Goal: Subscribe to service/newsletter

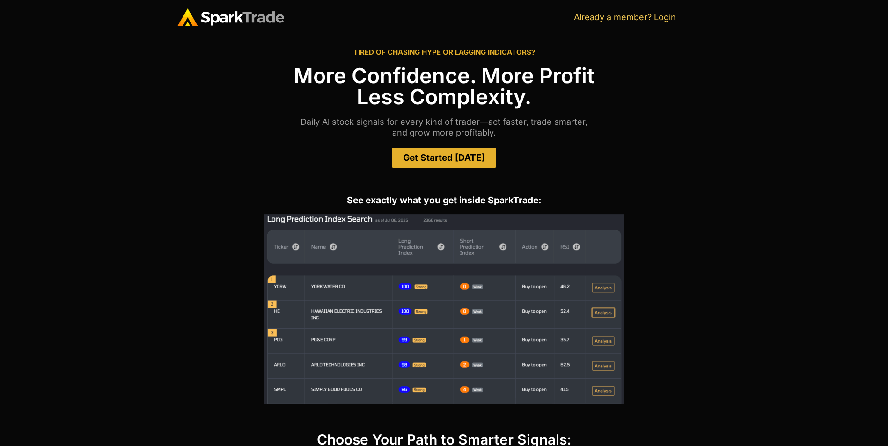
click at [454, 157] on span "Get Started Today" at bounding box center [444, 157] width 82 height 9
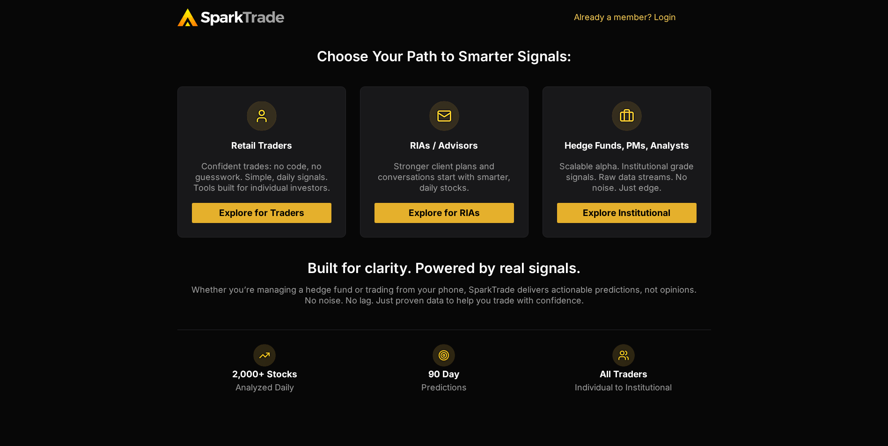
scroll to position [384, 0]
click at [304, 214] on span "Explore for Traders" at bounding box center [261, 212] width 117 height 9
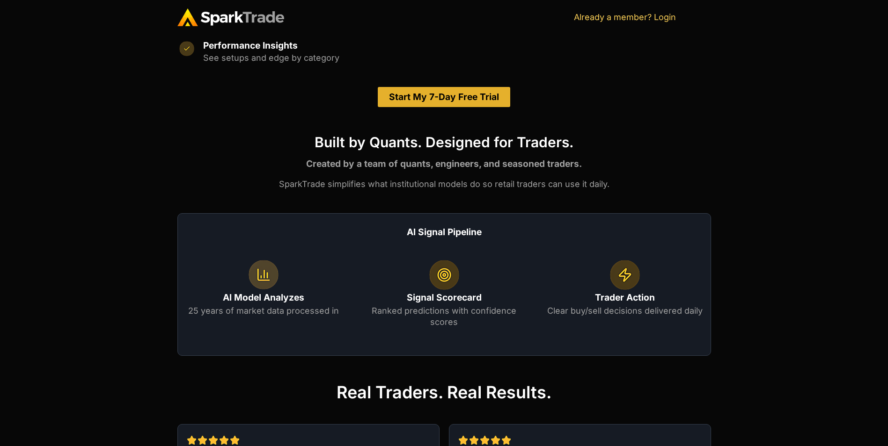
scroll to position [515, 0]
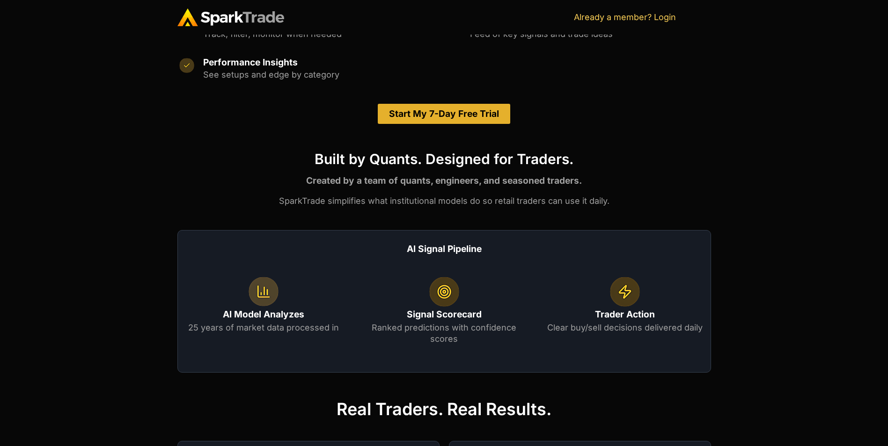
click at [472, 111] on span "Start My 7-Day Free Trial" at bounding box center [444, 113] width 110 height 9
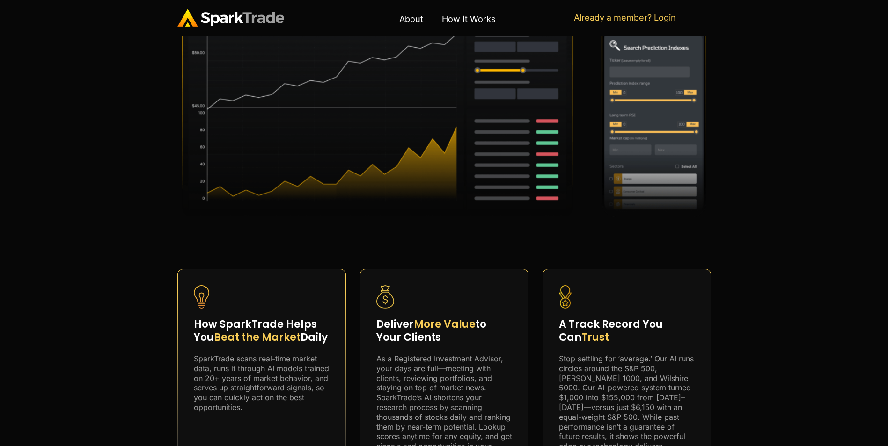
scroll to position [328, 0]
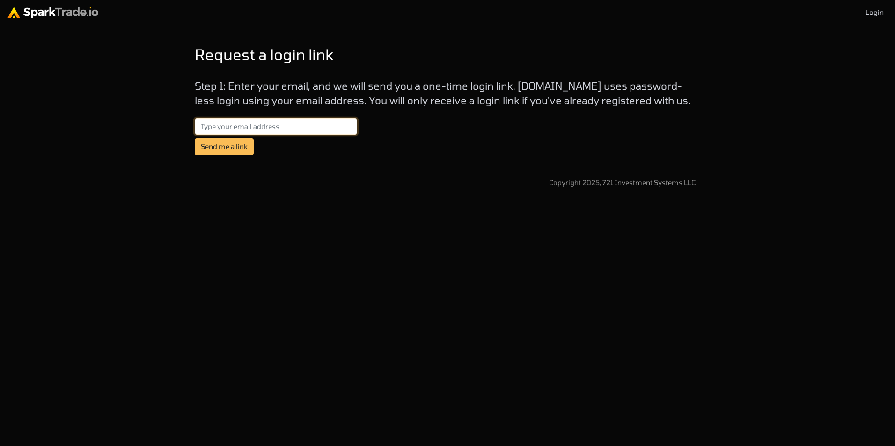
click at [331, 127] on input "email" at bounding box center [276, 126] width 162 height 17
type input "[EMAIL_ADDRESS][DOMAIN_NAME]"
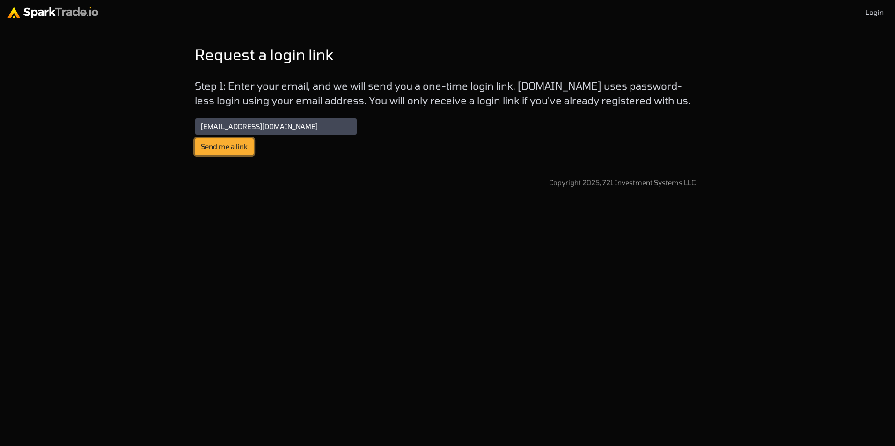
click at [234, 150] on button "Send me a link" at bounding box center [224, 146] width 59 height 17
